Goal: Task Accomplishment & Management: Manage account settings

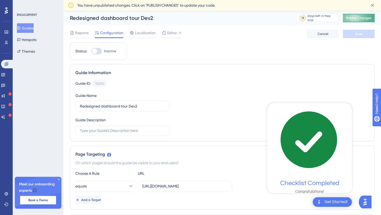
click at [350, 19] on span "Publish Changes" at bounding box center [358, 18] width 25 height 4
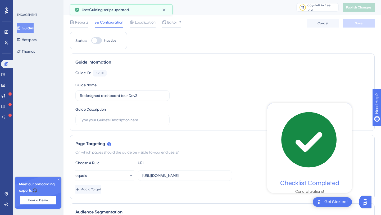
click at [98, 41] on div at bounding box center [96, 40] width 11 height 6
click at [91, 41] on input "Inactive" at bounding box center [91, 41] width 0 height 0
checkbox input "true"
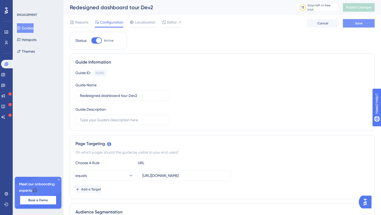
click at [356, 21] on span "Save" at bounding box center [358, 23] width 7 height 4
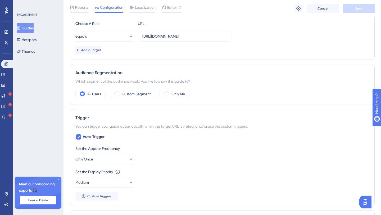
scroll to position [142, 0]
click at [158, 35] on input "[URL][DOMAIN_NAME]" at bounding box center [184, 36] width 85 height 6
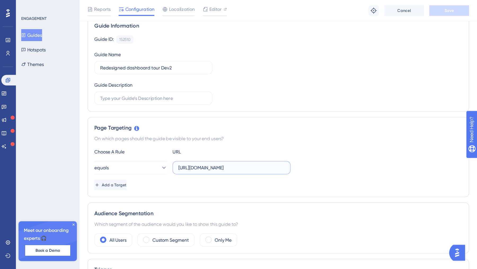
scroll to position [0, 0]
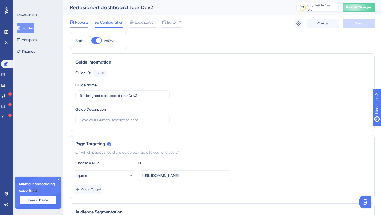
click at [84, 23] on span "Reports" at bounding box center [81, 22] width 13 height 6
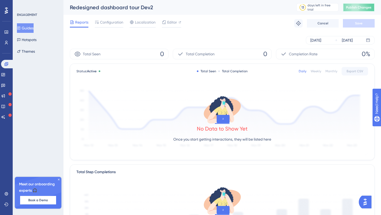
click at [347, 9] on span "Publish Changes" at bounding box center [358, 7] width 25 height 4
click at [8, 196] on div "Settings" at bounding box center [6, 194] width 4 height 8
click at [7, 194] on icon at bounding box center [6, 194] width 4 height 4
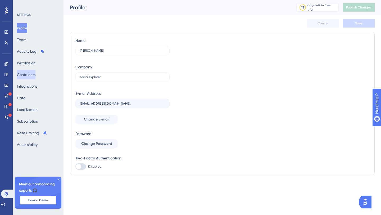
click at [34, 76] on button "Containers" at bounding box center [26, 75] width 19 height 10
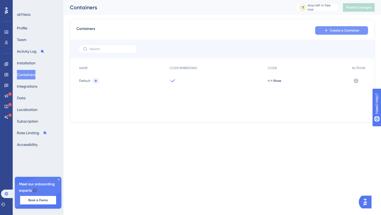
click at [330, 31] on button "Create a Container" at bounding box center [341, 30] width 53 height 8
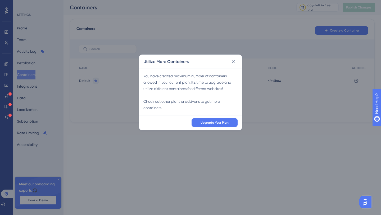
click at [178, 88] on div "You have created maximum number of containers allowed in your current plan. It’…" at bounding box center [191, 92] width 94 height 38
click at [234, 62] on icon at bounding box center [233, 61] width 5 height 5
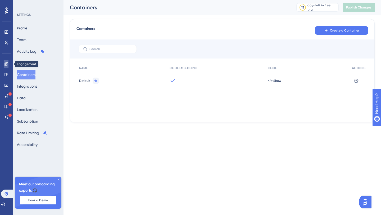
click at [6, 65] on icon at bounding box center [6, 64] width 4 height 4
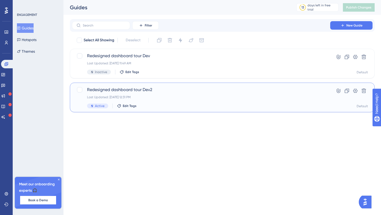
click at [159, 96] on div "Last Updated: [DATE] 12:31 PM" at bounding box center [201, 97] width 228 height 4
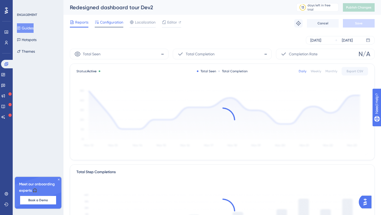
click at [114, 23] on span "Configuration" at bounding box center [111, 22] width 23 height 6
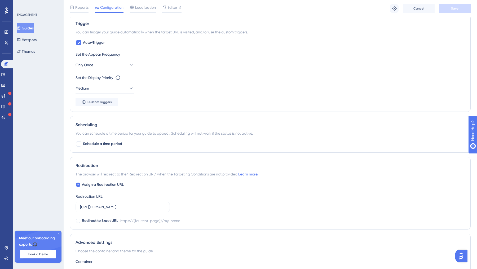
scroll to position [236, 0]
